Goal: Transaction & Acquisition: Book appointment/travel/reservation

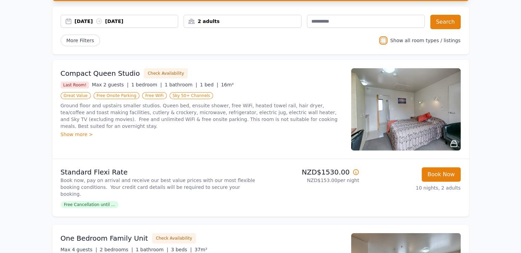
scroll to position [45, 0]
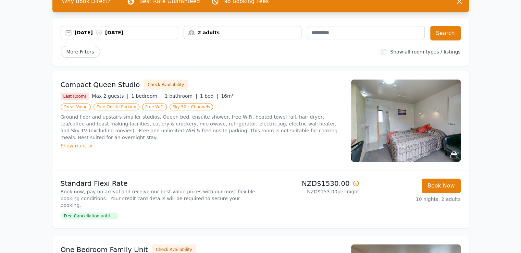
click at [76, 142] on div "Show more >" at bounding box center [202, 145] width 282 height 7
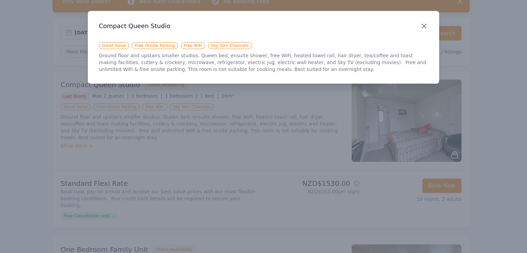
click at [422, 25] on icon "button" at bounding box center [424, 26] width 8 height 8
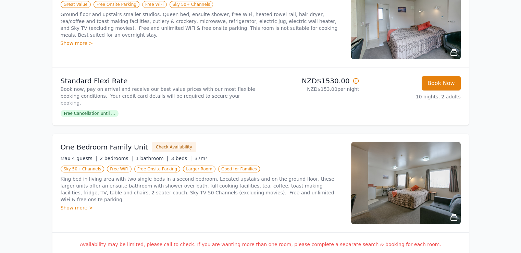
scroll to position [0, 0]
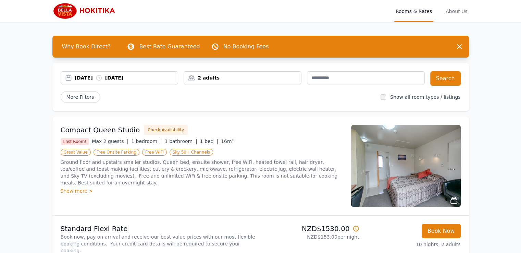
click at [124, 77] on div "15 Oct 2025 25 Oct 2025" at bounding box center [127, 77] width 104 height 7
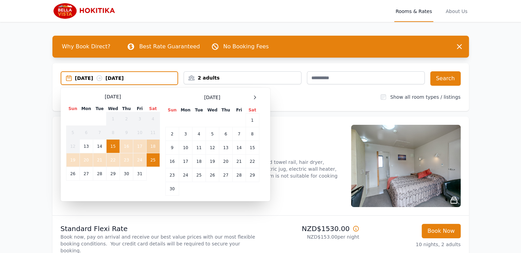
click at [154, 143] on td "18" at bounding box center [152, 147] width 13 height 14
